Goal: Check status

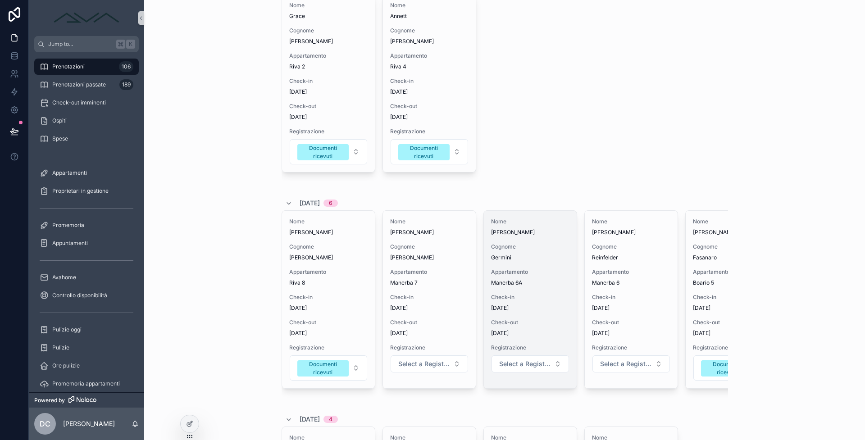
scroll to position [292, 0]
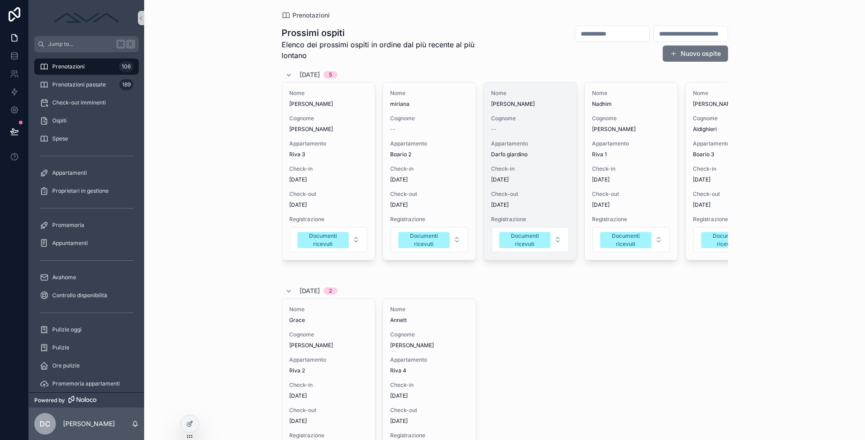
scroll to position [92, 0]
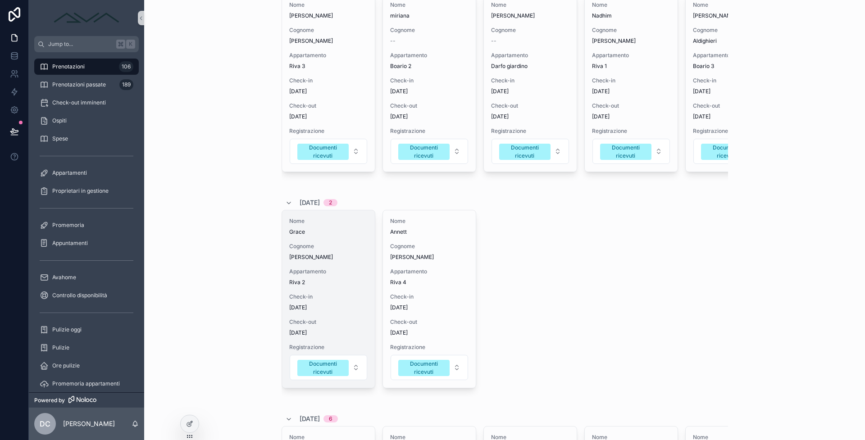
click at [351, 275] on span "Appartamento" at bounding box center [328, 271] width 78 height 7
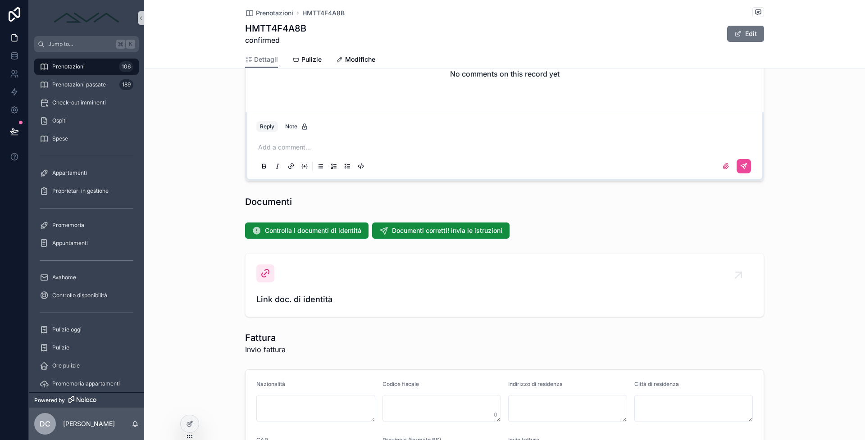
scroll to position [918, 0]
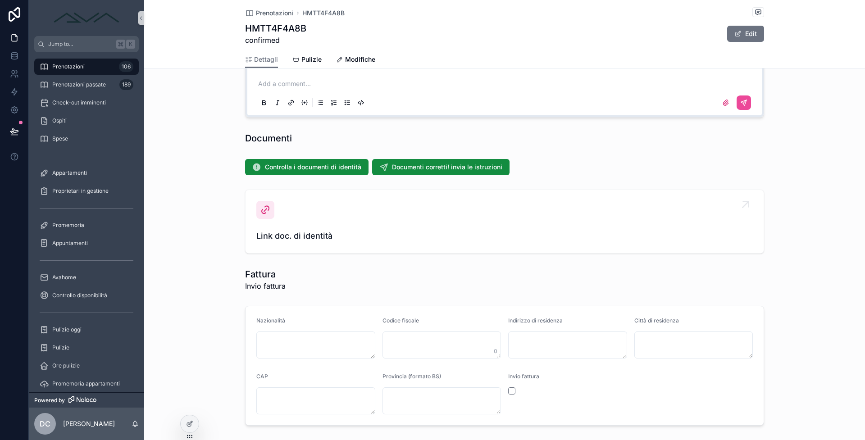
click at [332, 235] on span "Link doc. di identità" at bounding box center [504, 236] width 496 height 13
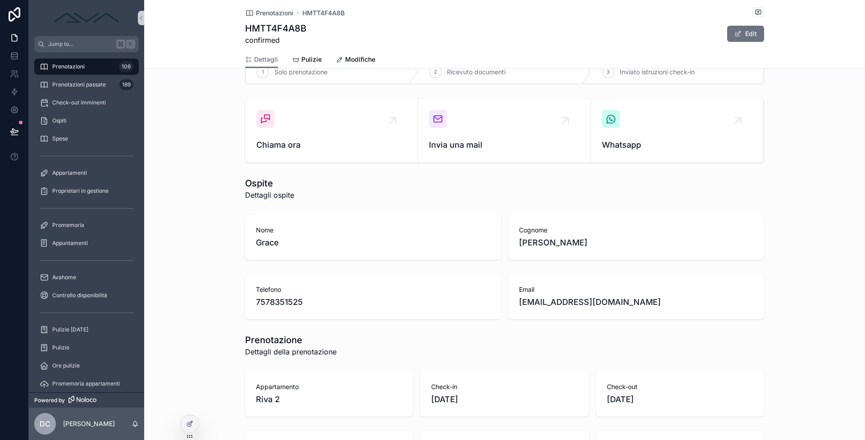
scroll to position [59, 0]
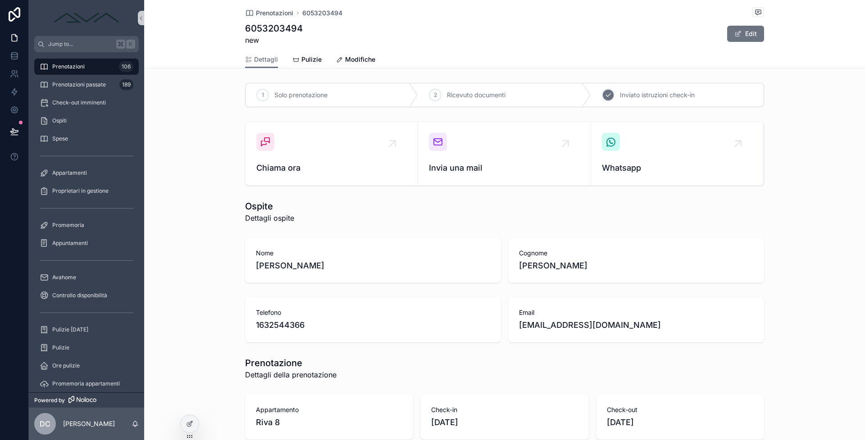
click at [608, 86] on div "3 Inviato istruzioni check-in" at bounding box center [677, 94] width 173 height 23
